Goal: Complete application form

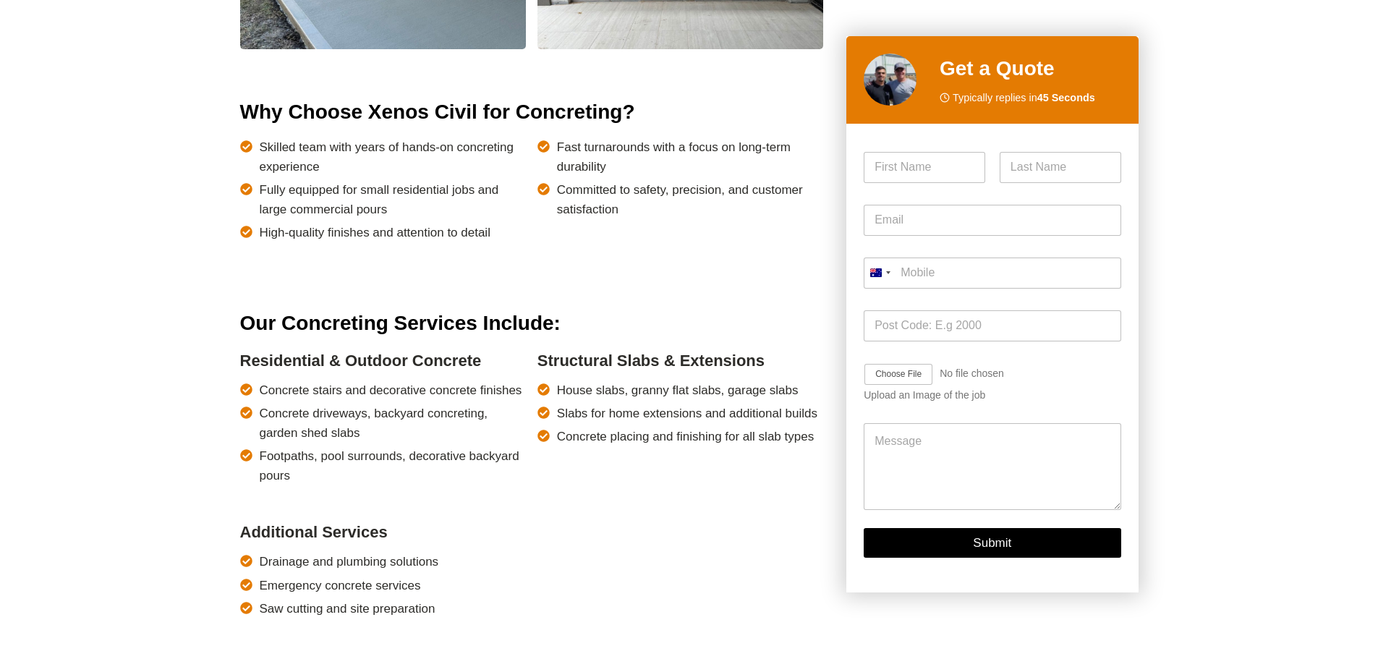
scroll to position [868, 0]
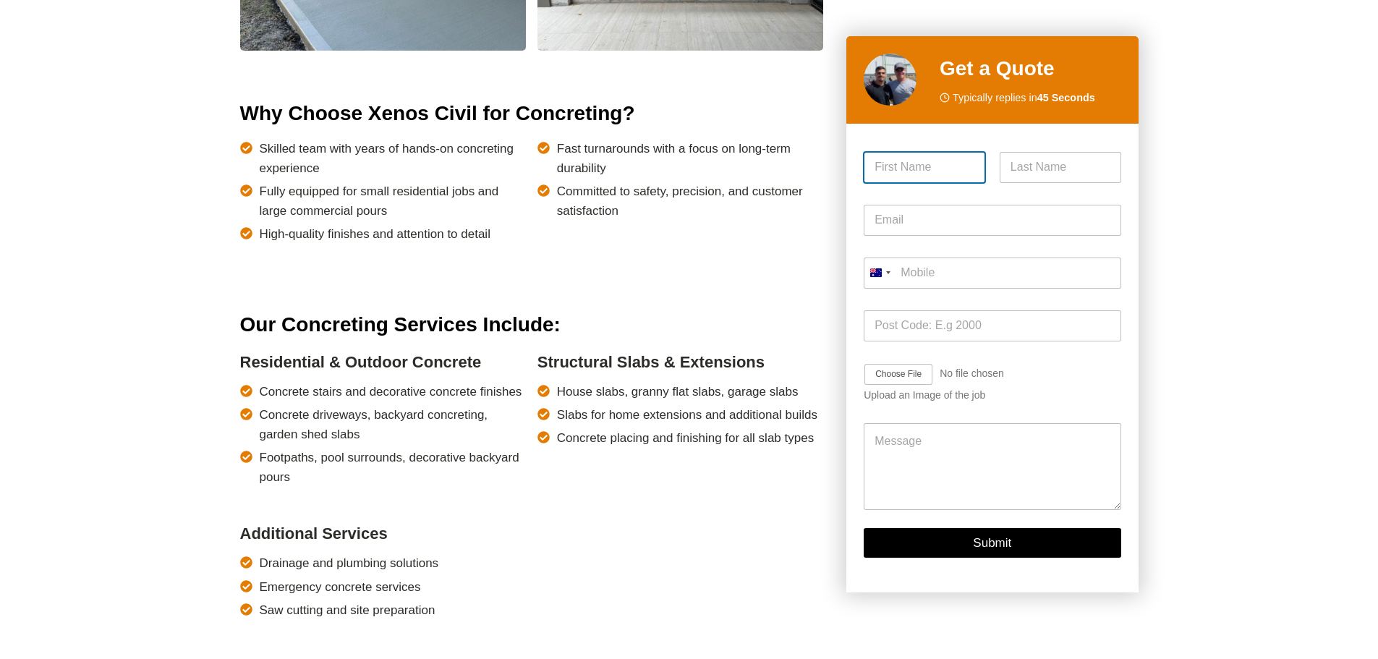
click at [908, 161] on input "First" at bounding box center [923, 167] width 121 height 31
type input "[PERSON_NAME]"
click at [1043, 158] on input "Last" at bounding box center [1059, 167] width 121 height 31
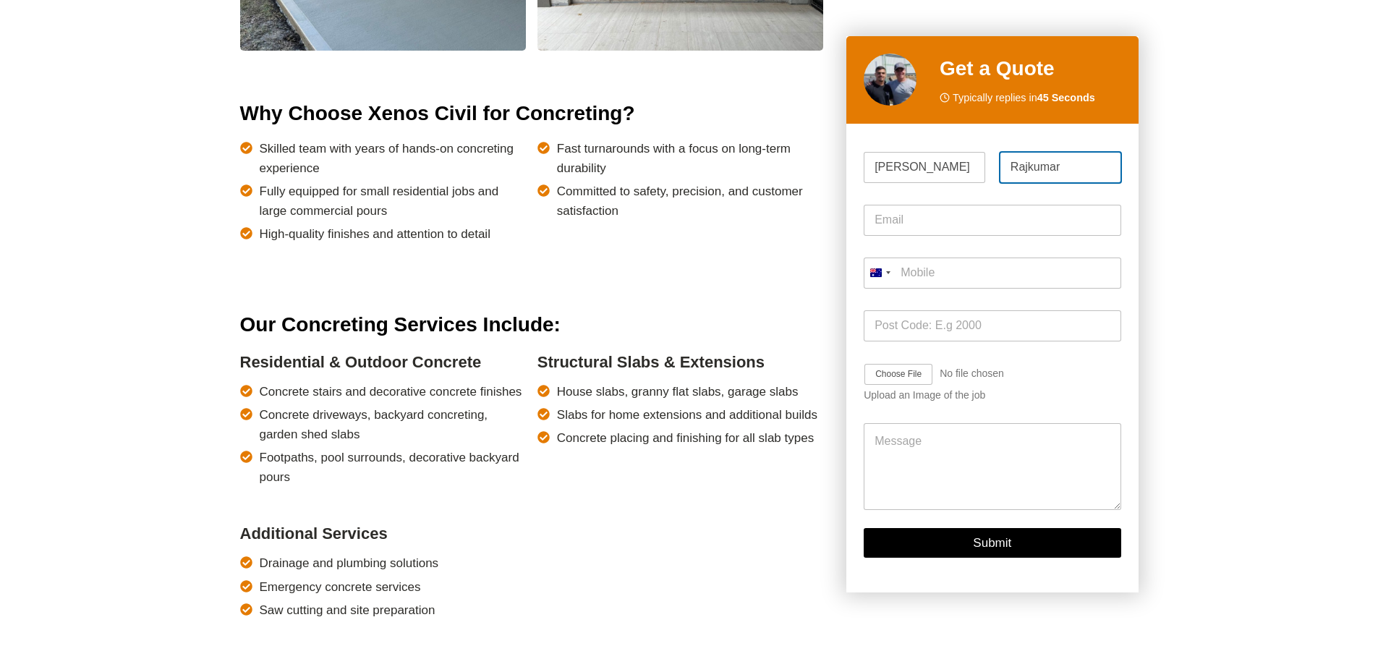
type input "Rajkumar"
click at [1020, 218] on input "Email *" at bounding box center [991, 220] width 257 height 31
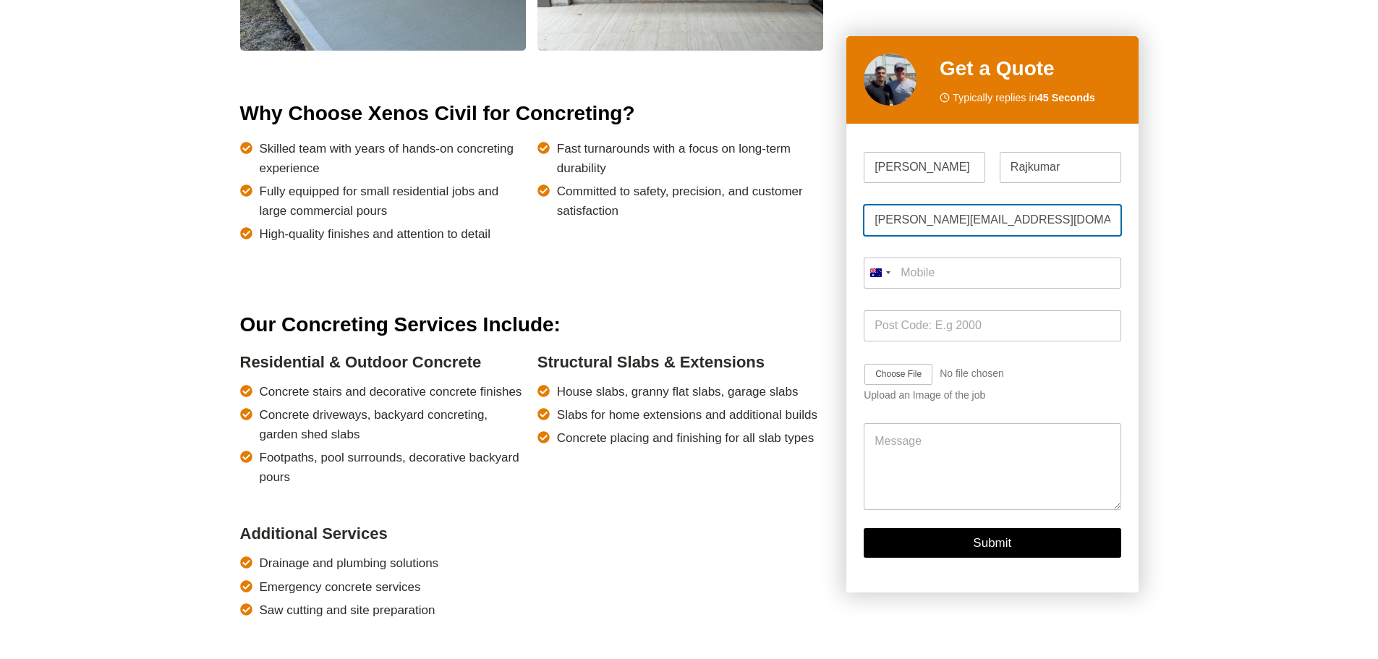
type input "[PERSON_NAME][EMAIL_ADDRESS][DOMAIN_NAME]"
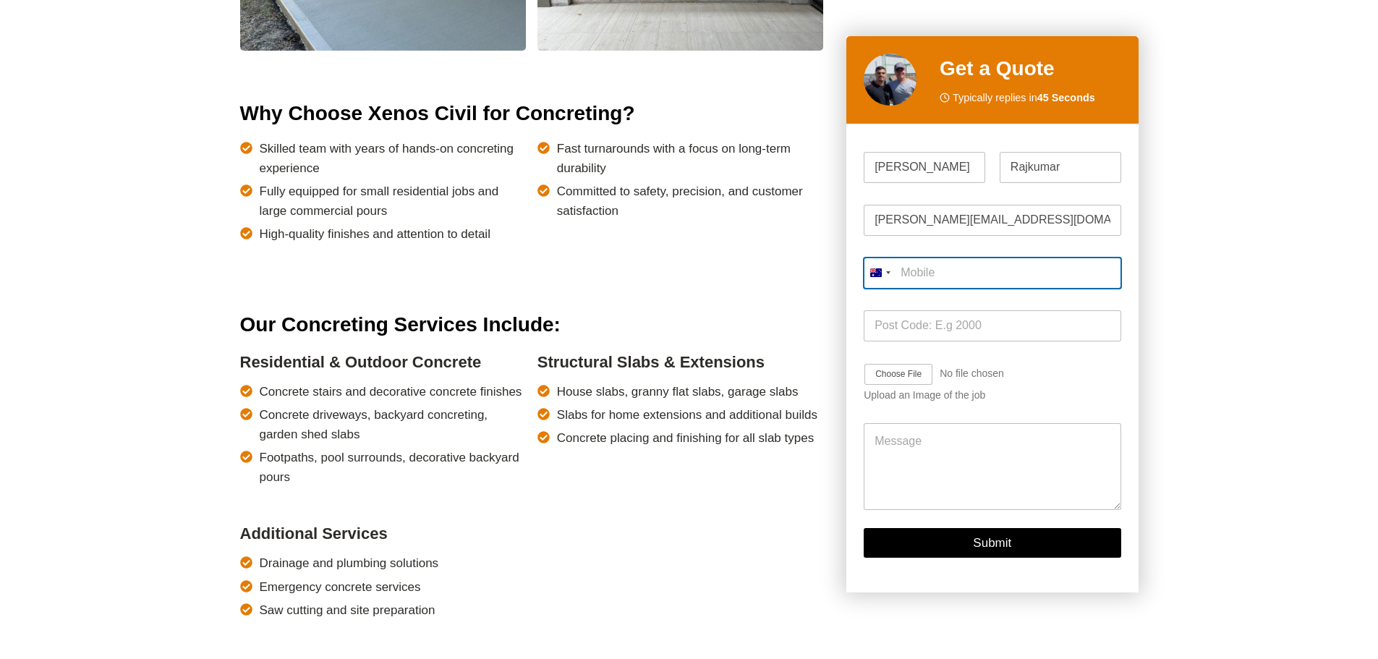
click at [977, 273] on input "Mobile *" at bounding box center [991, 272] width 257 height 31
type input "0457 535 720"
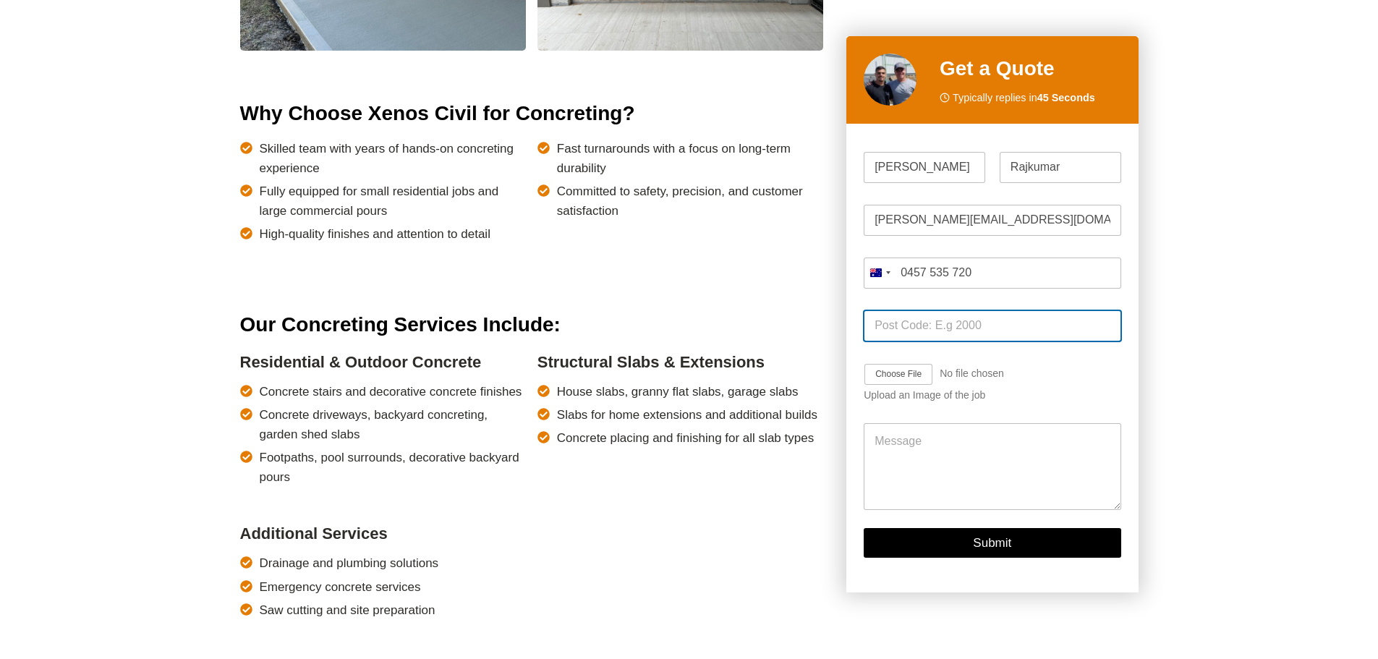
click at [978, 321] on input "Post Code *" at bounding box center [991, 325] width 257 height 31
type input "2628"
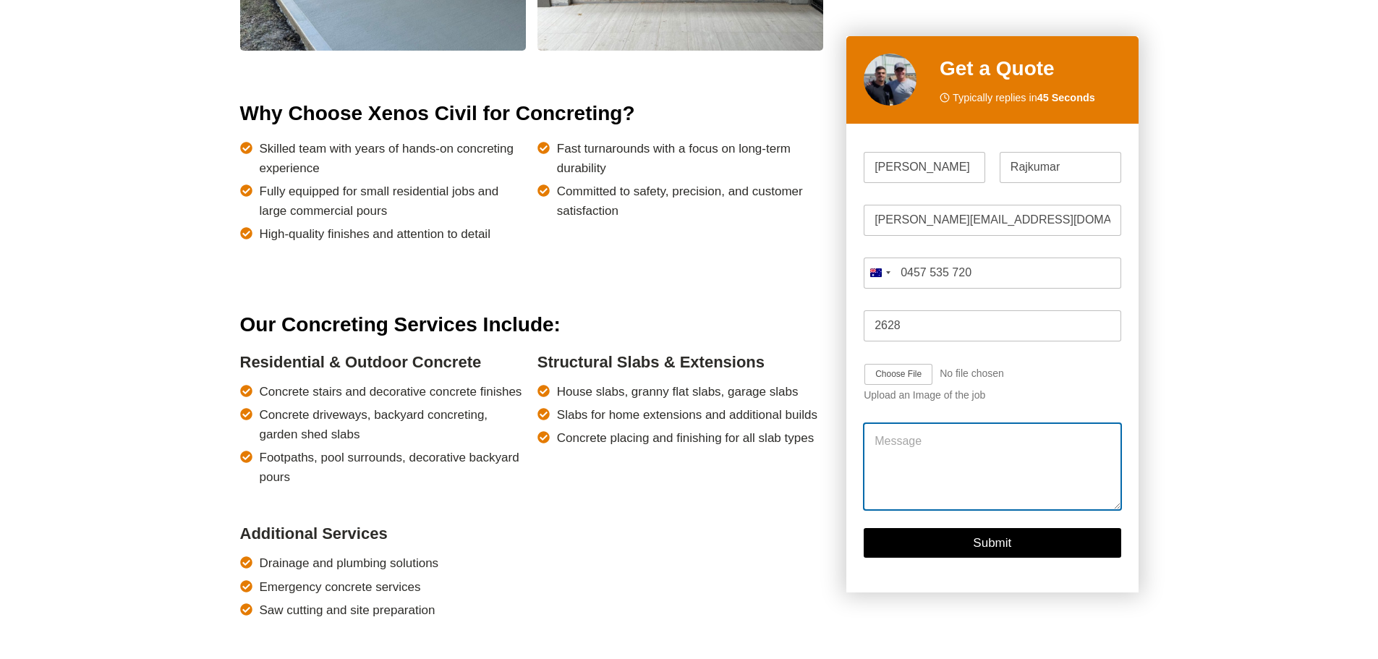
click at [899, 445] on textarea "Message" at bounding box center [991, 467] width 257 height 87
type textarea "I"
type textarea "There is a need to seal 8 car park spaces in [GEOGRAPHIC_DATA] [GEOGRAPHIC_DATA…"
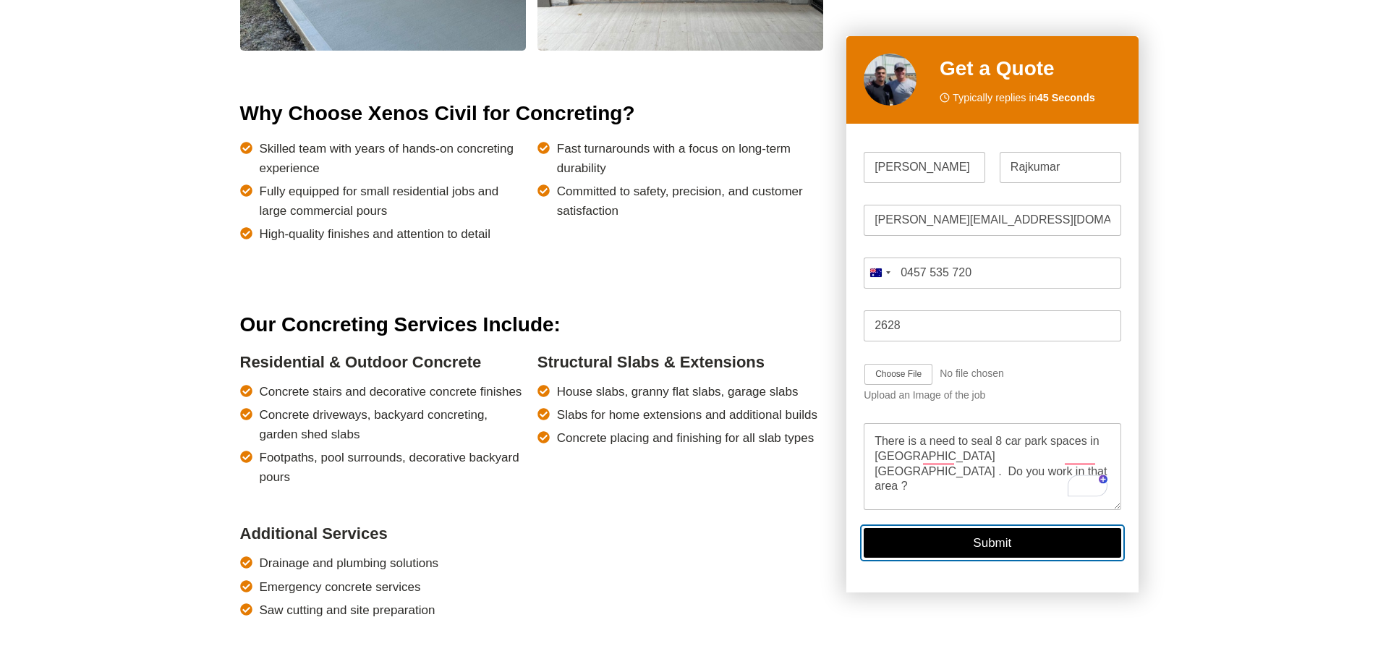
click at [1059, 550] on button "Submit" at bounding box center [991, 544] width 257 height 30
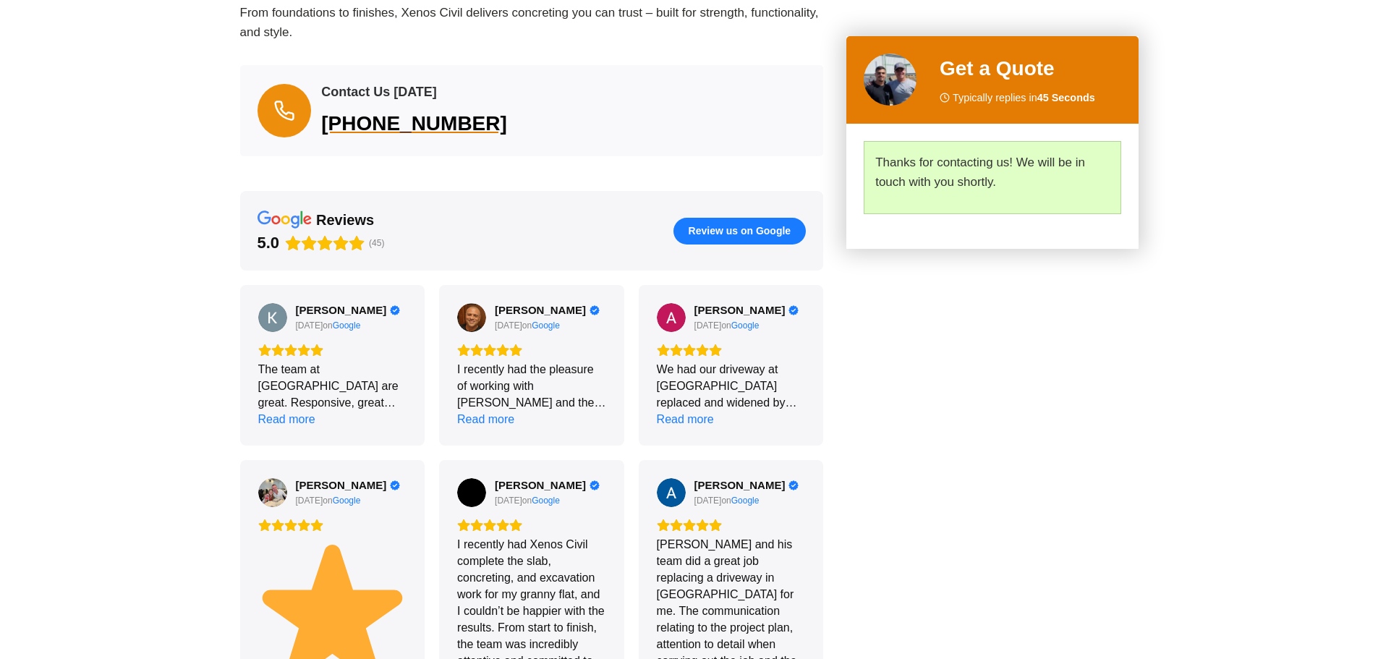
scroll to position [1660, 0]
